Goal: Task Accomplishment & Management: Manage account settings

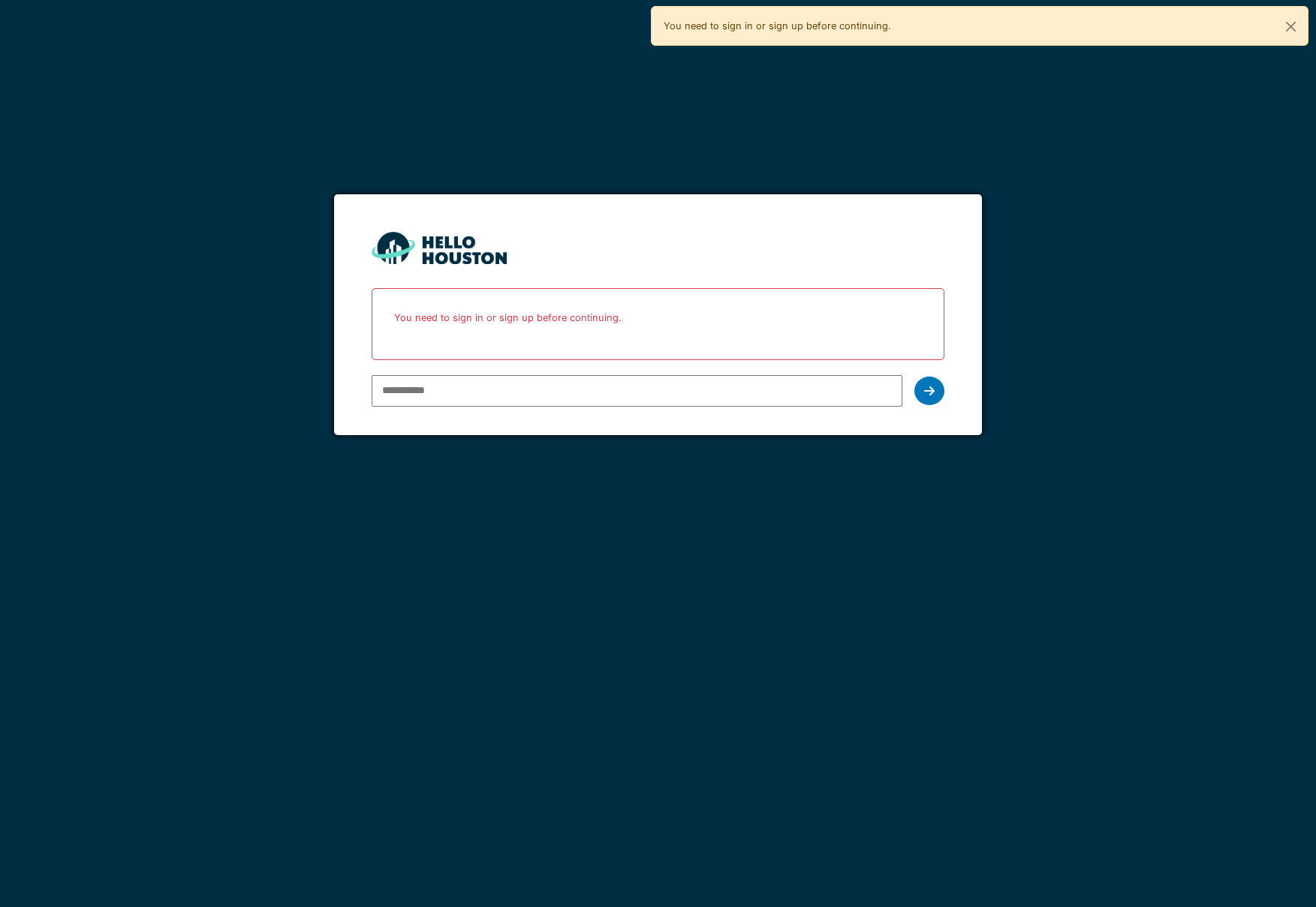
drag, startPoint x: 0, startPoint y: 0, endPoint x: 440, endPoint y: 389, distance: 587.3
click at [440, 389] on input "email" at bounding box center [637, 391] width 532 height 31
drag, startPoint x: 440, startPoint y: 389, endPoint x: 493, endPoint y: 385, distance: 53.2
click at [444, 388] on input "email" at bounding box center [637, 391] width 532 height 31
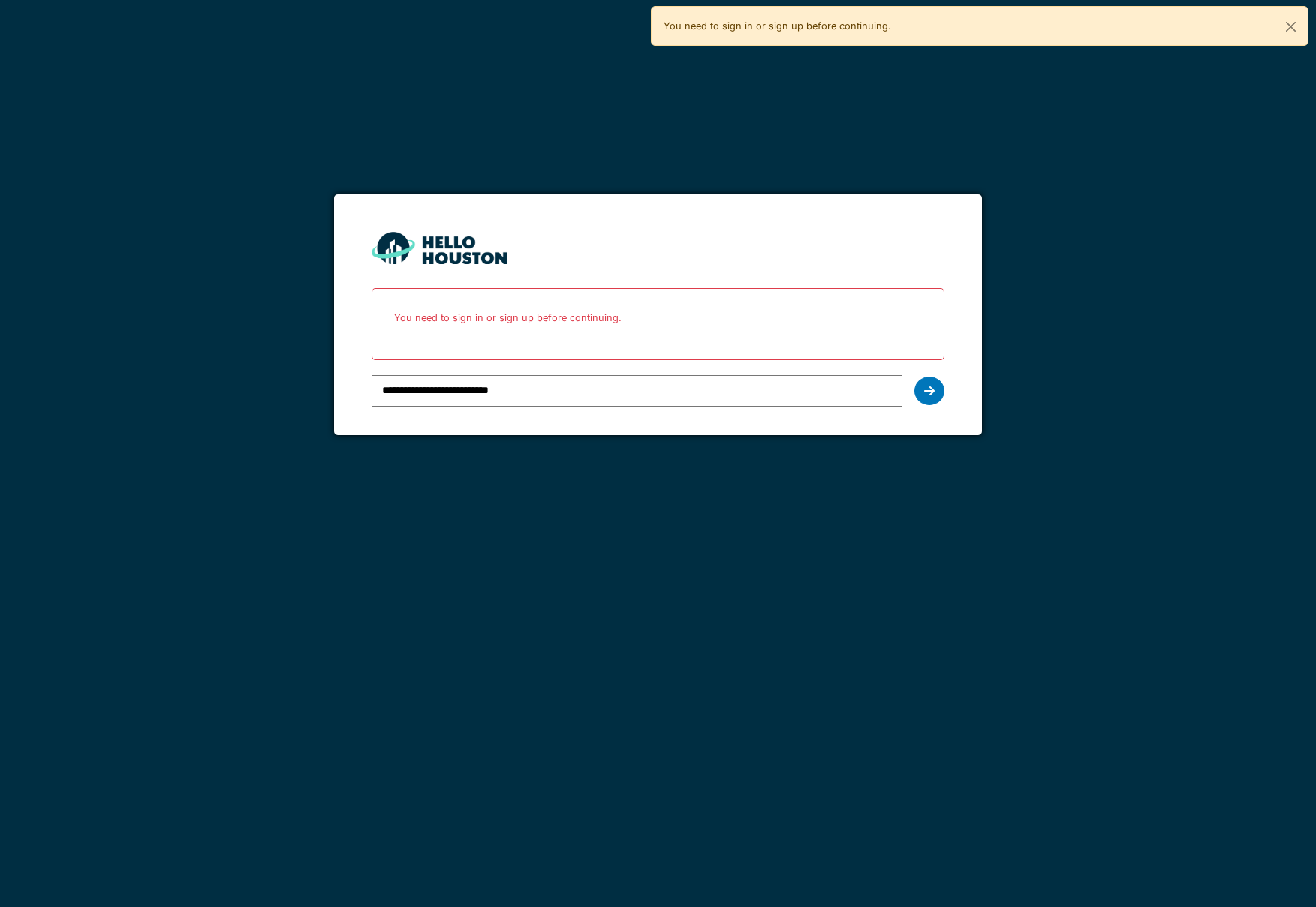
type input "**********"
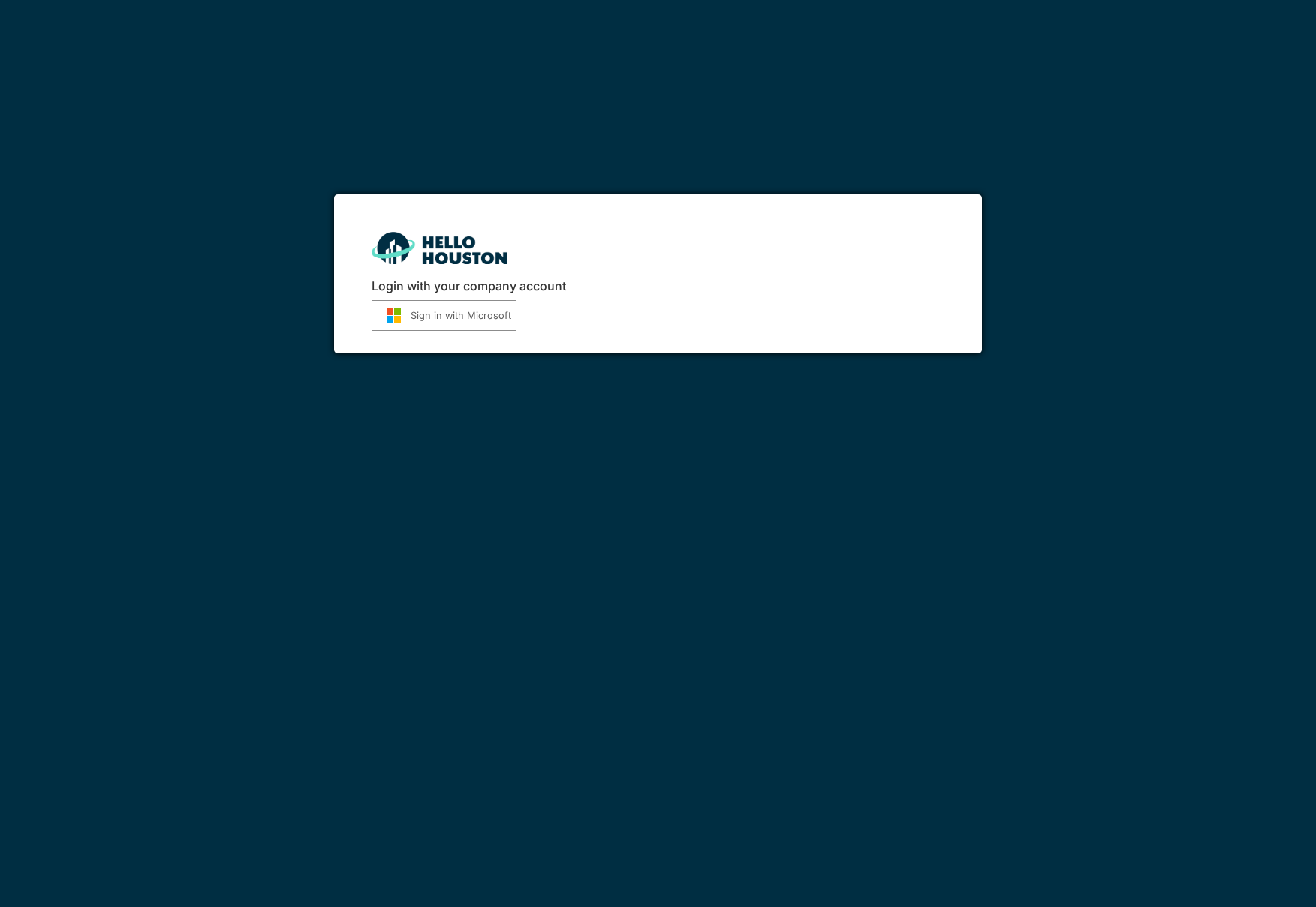
click at [492, 317] on button "Sign in with Microsoft" at bounding box center [444, 316] width 145 height 31
